Goal: Transaction & Acquisition: Purchase product/service

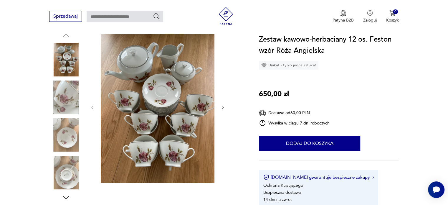
click at [224, 107] on icon "button" at bounding box center [222, 107] width 5 height 5
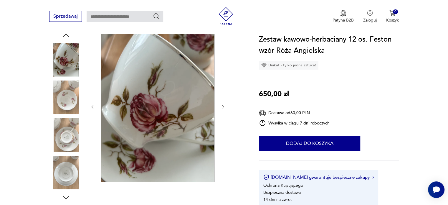
click at [222, 106] on icon "button" at bounding box center [222, 106] width 5 height 5
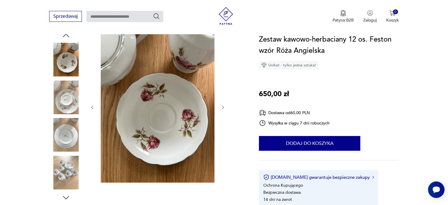
click at [222, 106] on icon "button" at bounding box center [222, 107] width 5 height 5
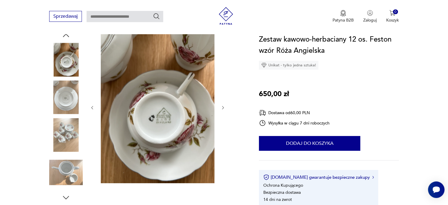
click at [222, 106] on icon "button" at bounding box center [222, 107] width 5 height 5
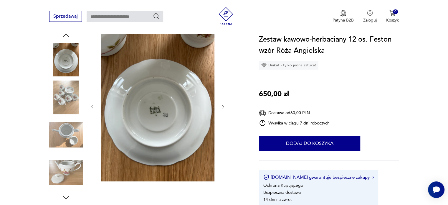
click at [222, 106] on icon "button" at bounding box center [222, 106] width 5 height 5
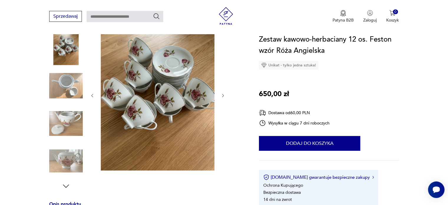
scroll to position [78, 0]
